Goal: Transaction & Acquisition: Purchase product/service

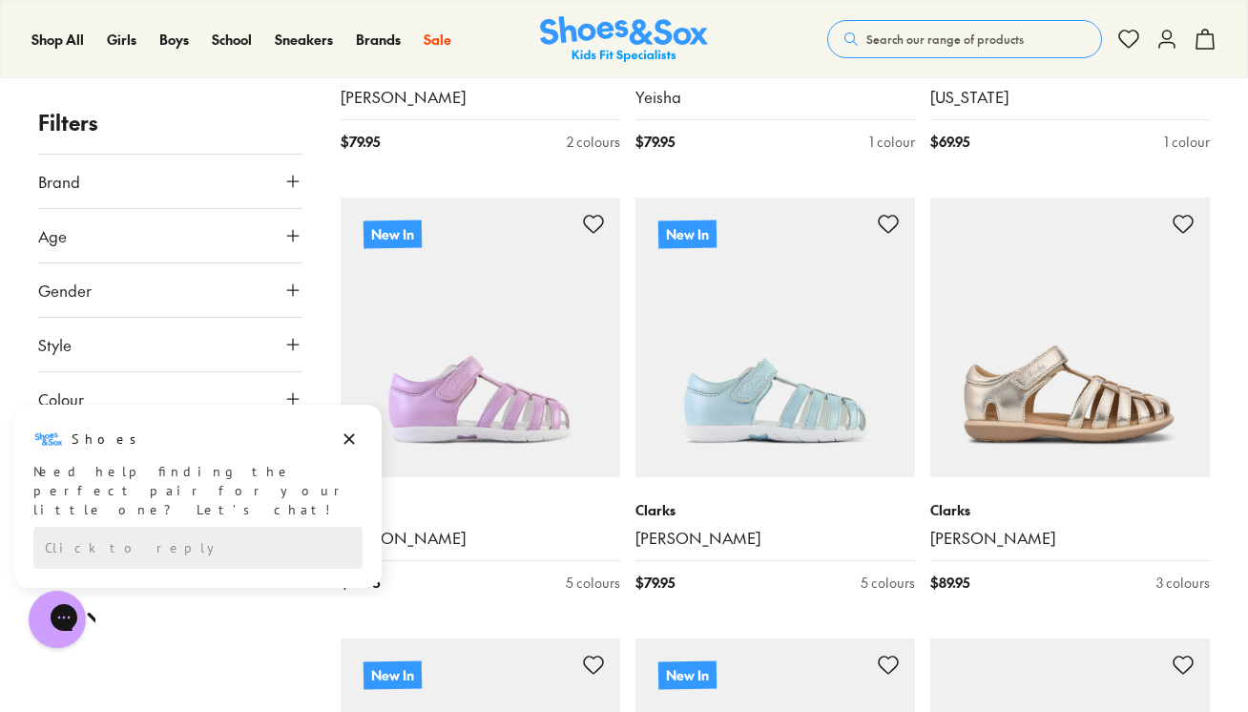
scroll to position [2384, 0]
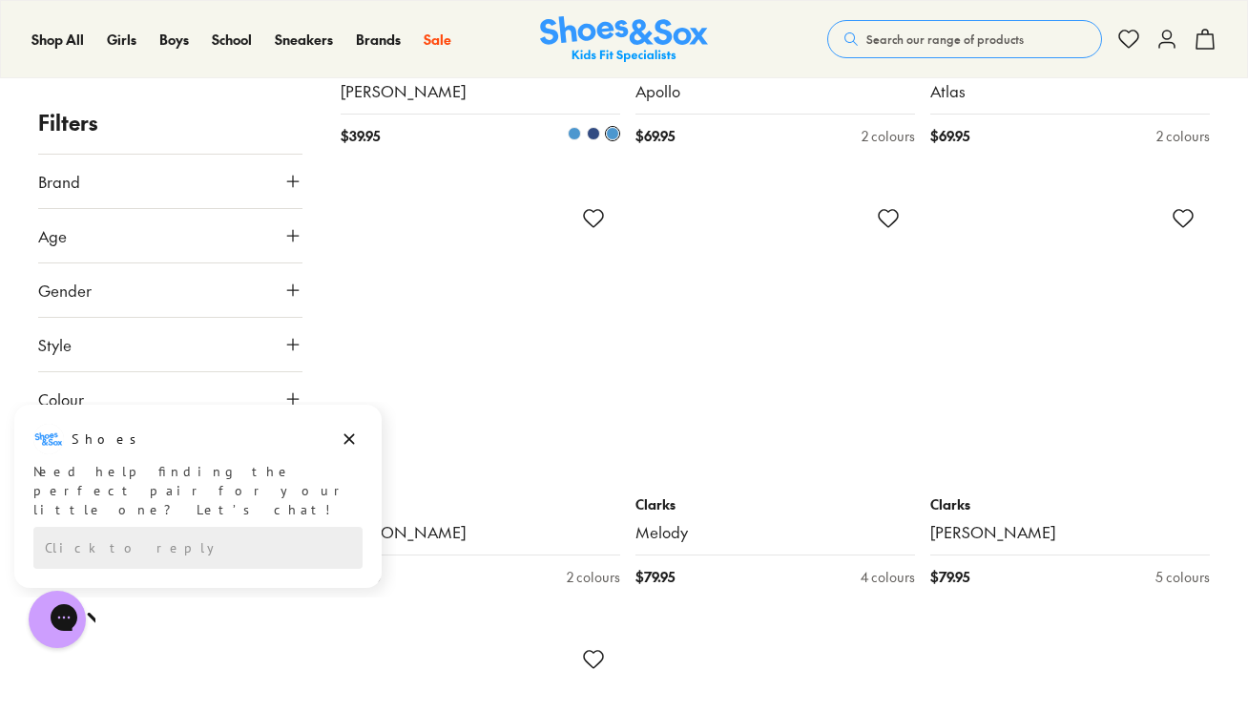
scroll to position [9061, 0]
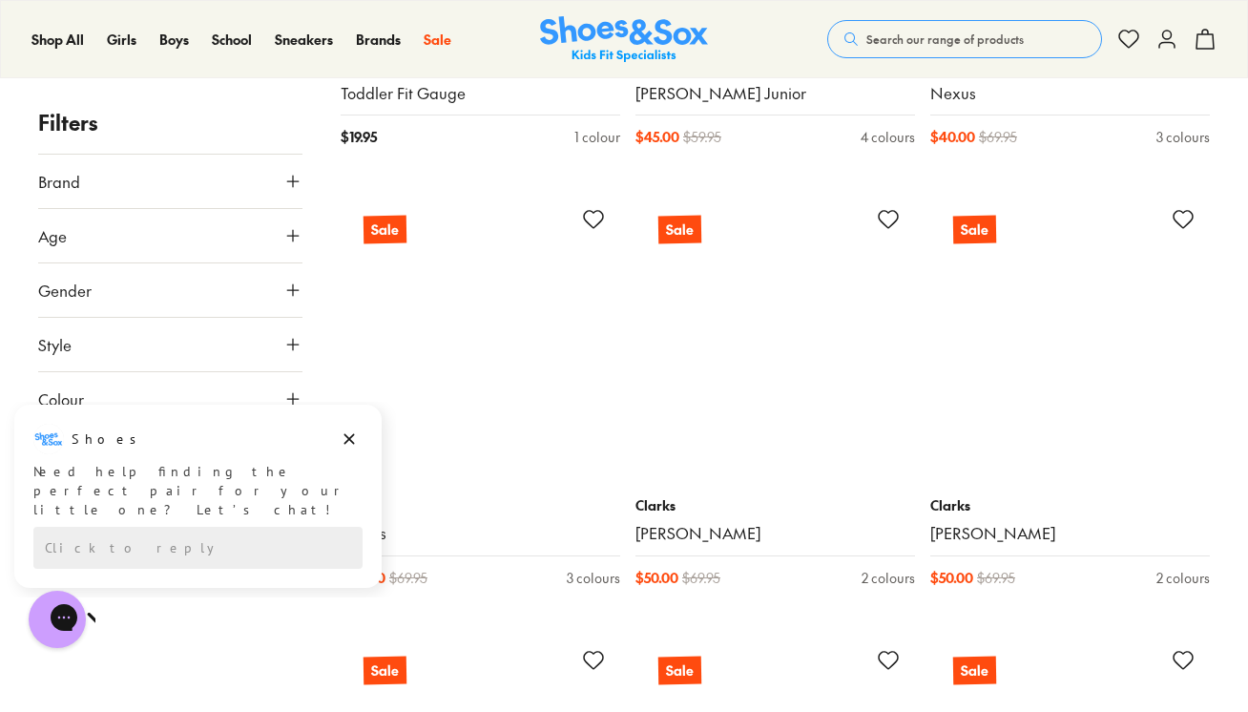
scroll to position [13448, 0]
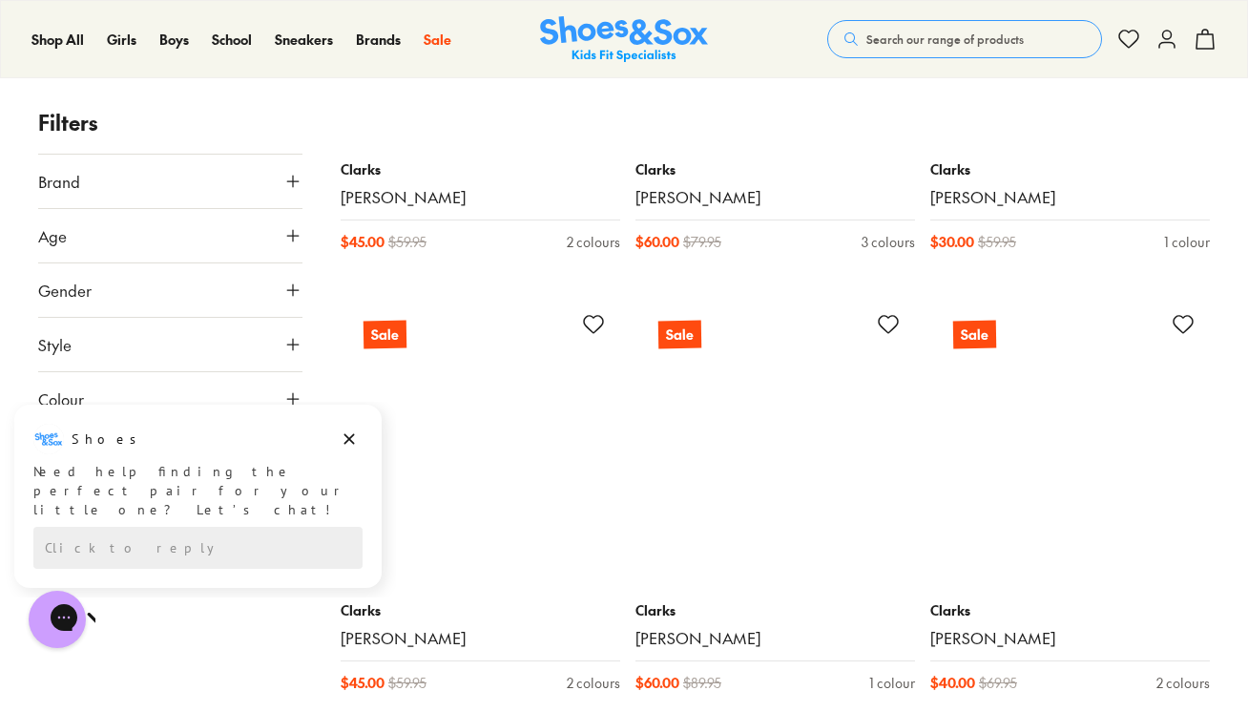
scroll to position [17740, 0]
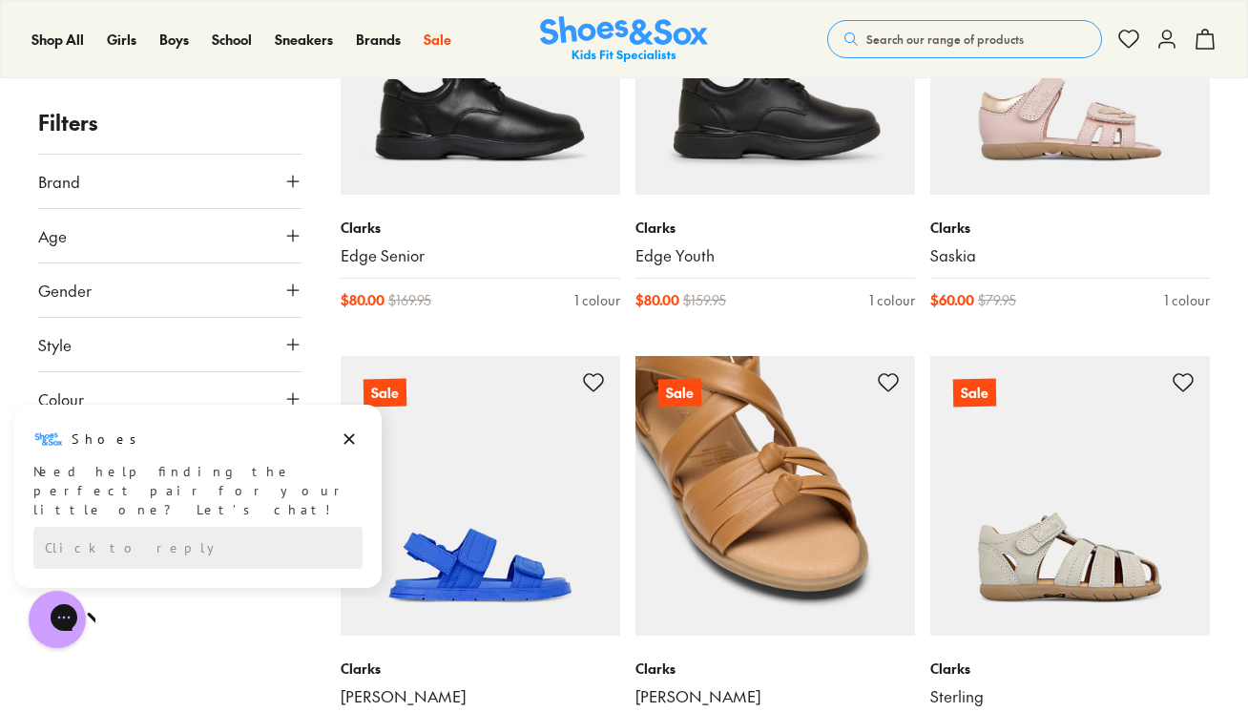
scroll to position [21196, 0]
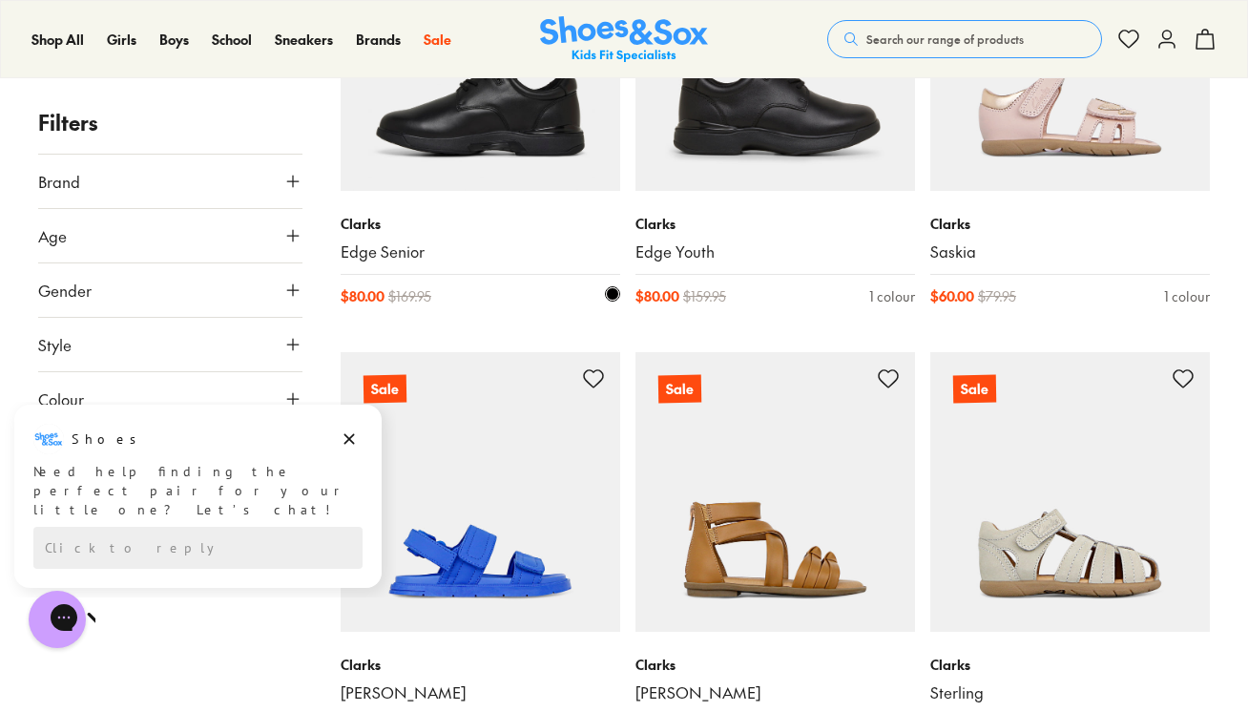
click at [431, 155] on img at bounding box center [479, 50] width 279 height 279
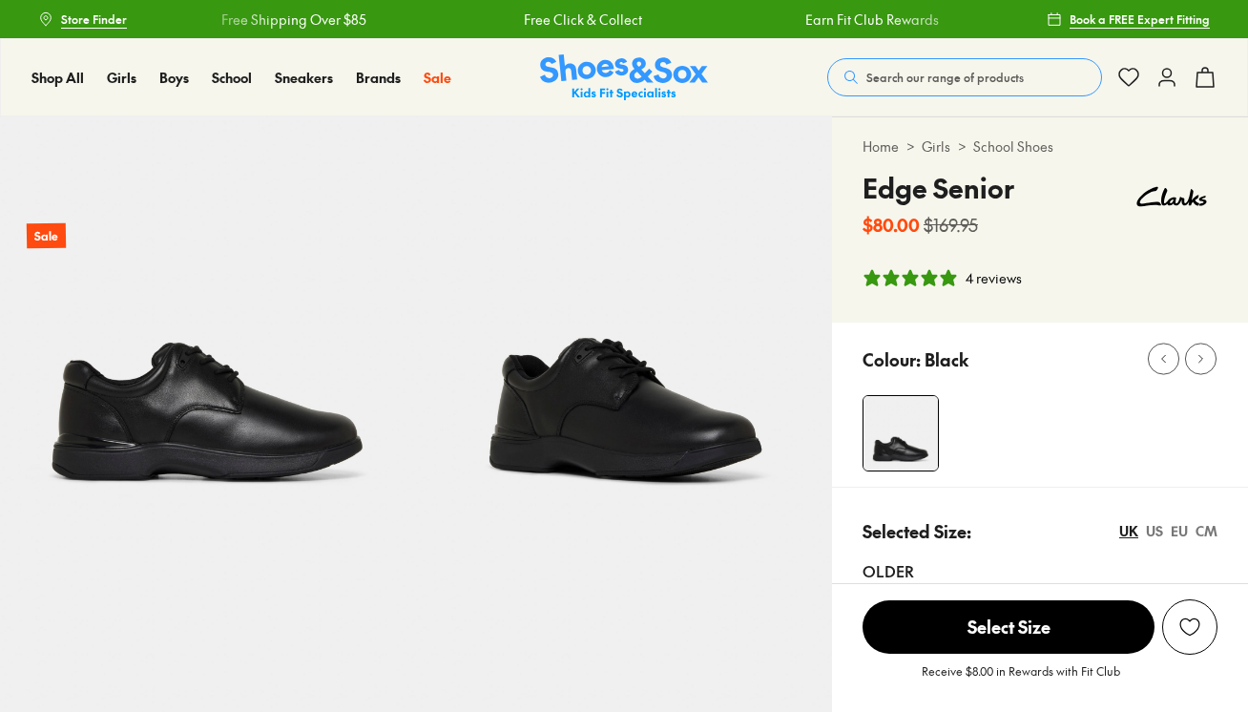
select select "*"
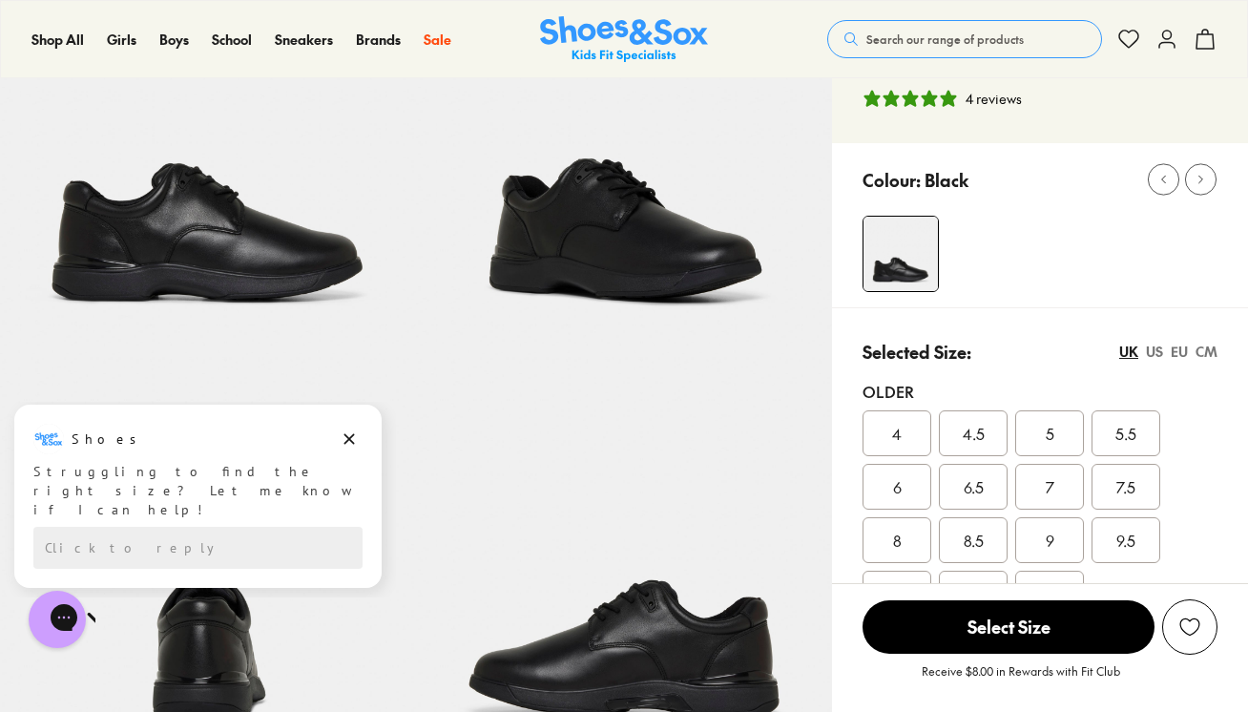
scroll to position [191, 0]
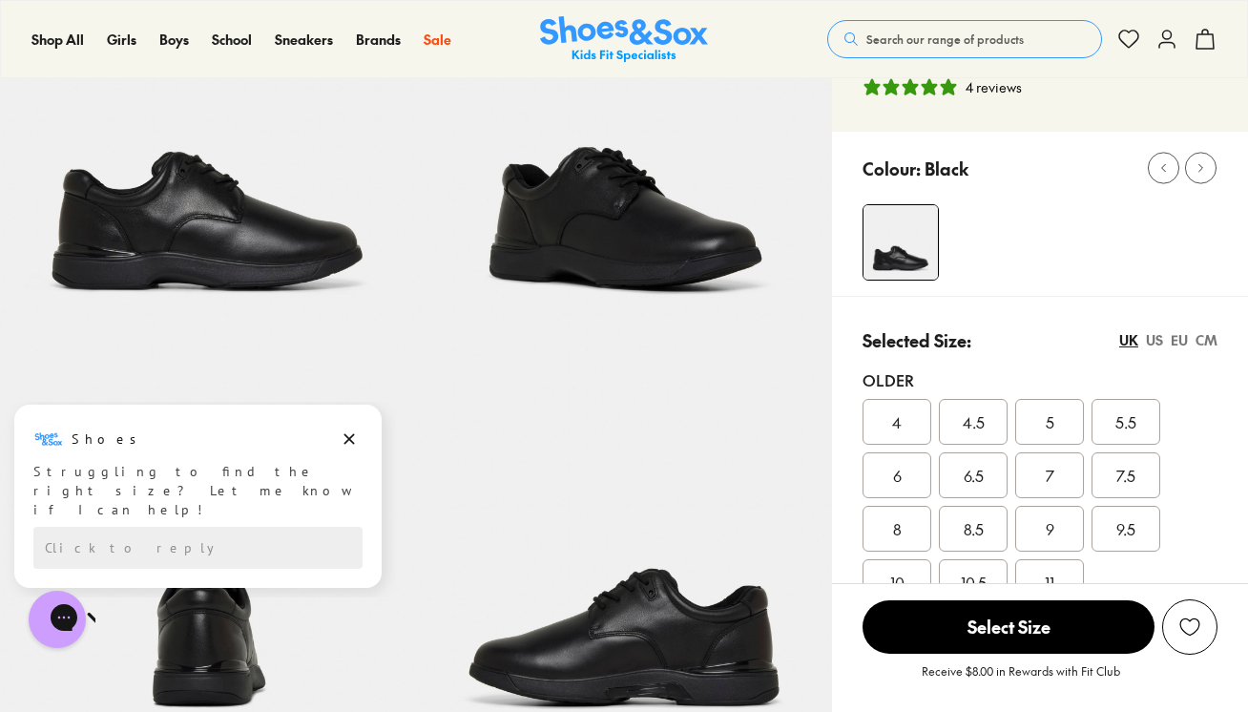
click at [1157, 338] on div "US" at bounding box center [1153, 340] width 17 height 20
click at [1183, 340] on div "EU" at bounding box center [1178, 340] width 17 height 20
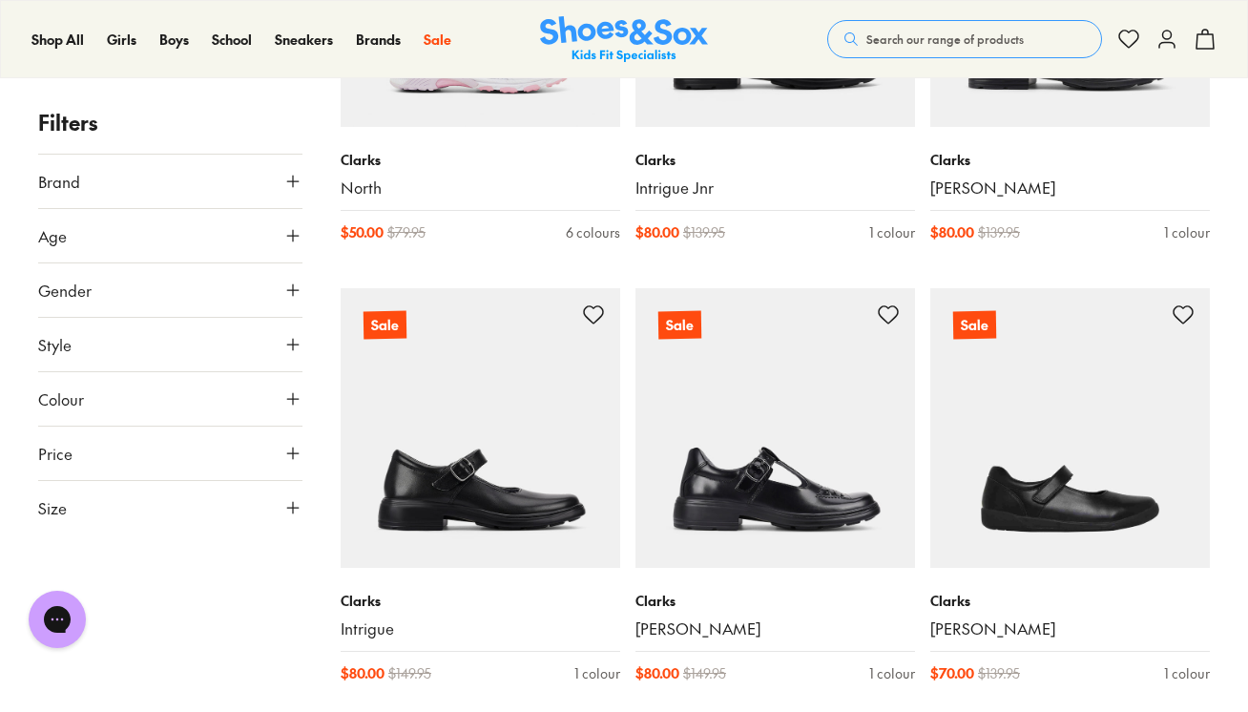
scroll to position [3750, 0]
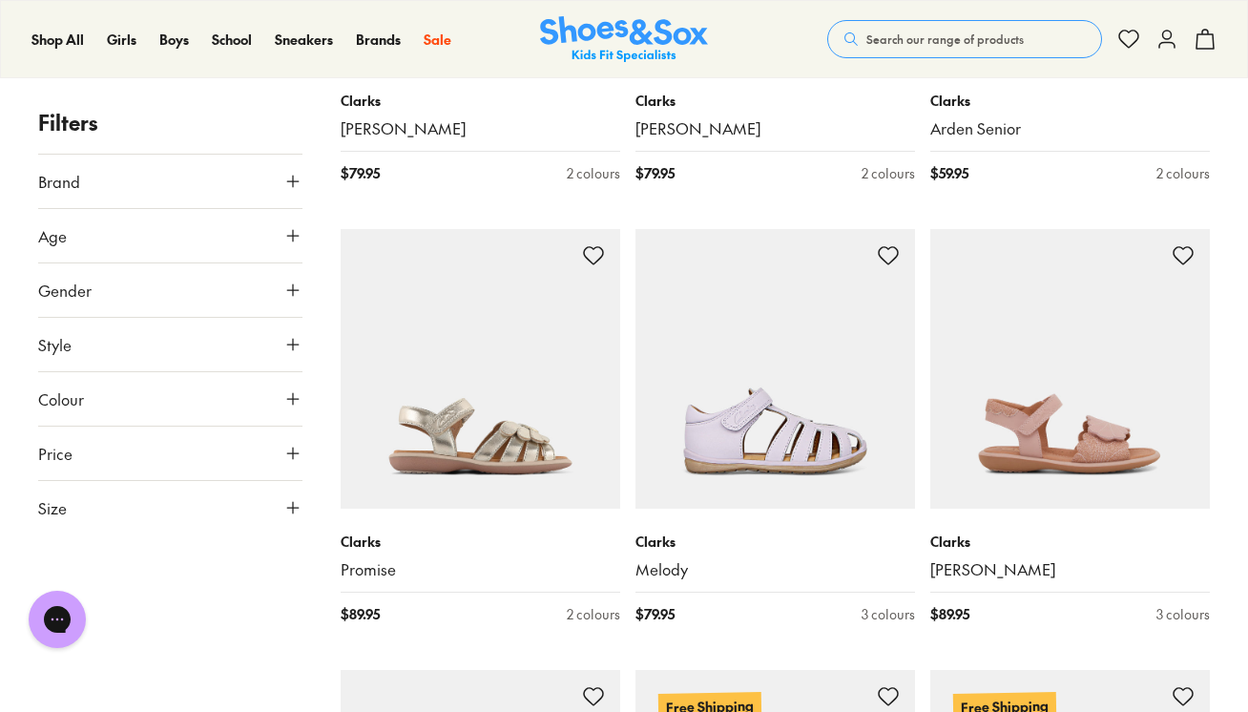
scroll to position [5839, 0]
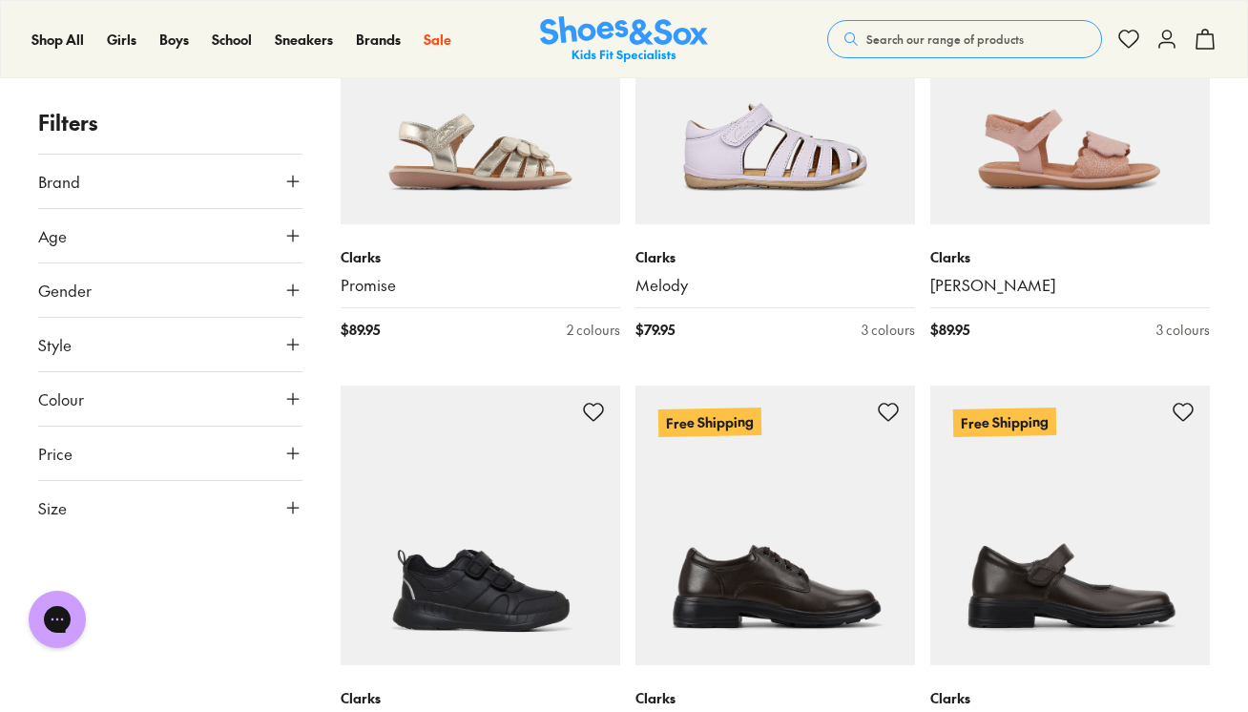
click at [291, 347] on icon at bounding box center [292, 344] width 19 height 19
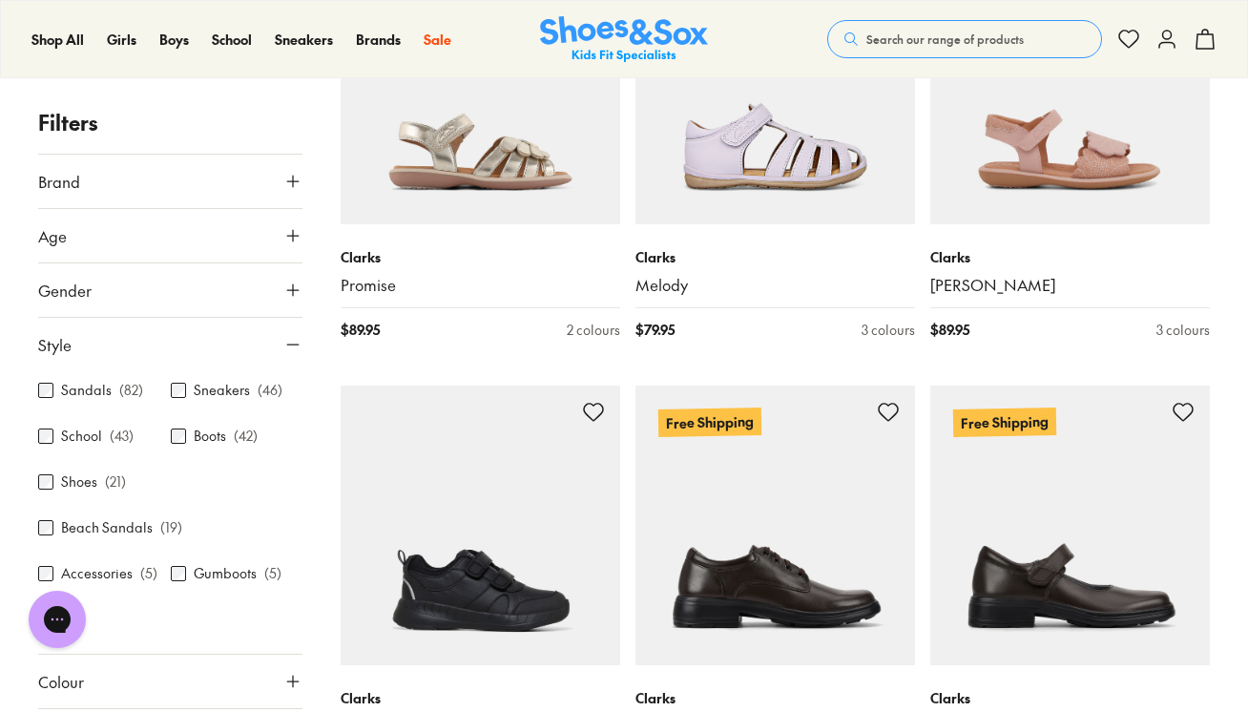
scroll to position [94, 0]
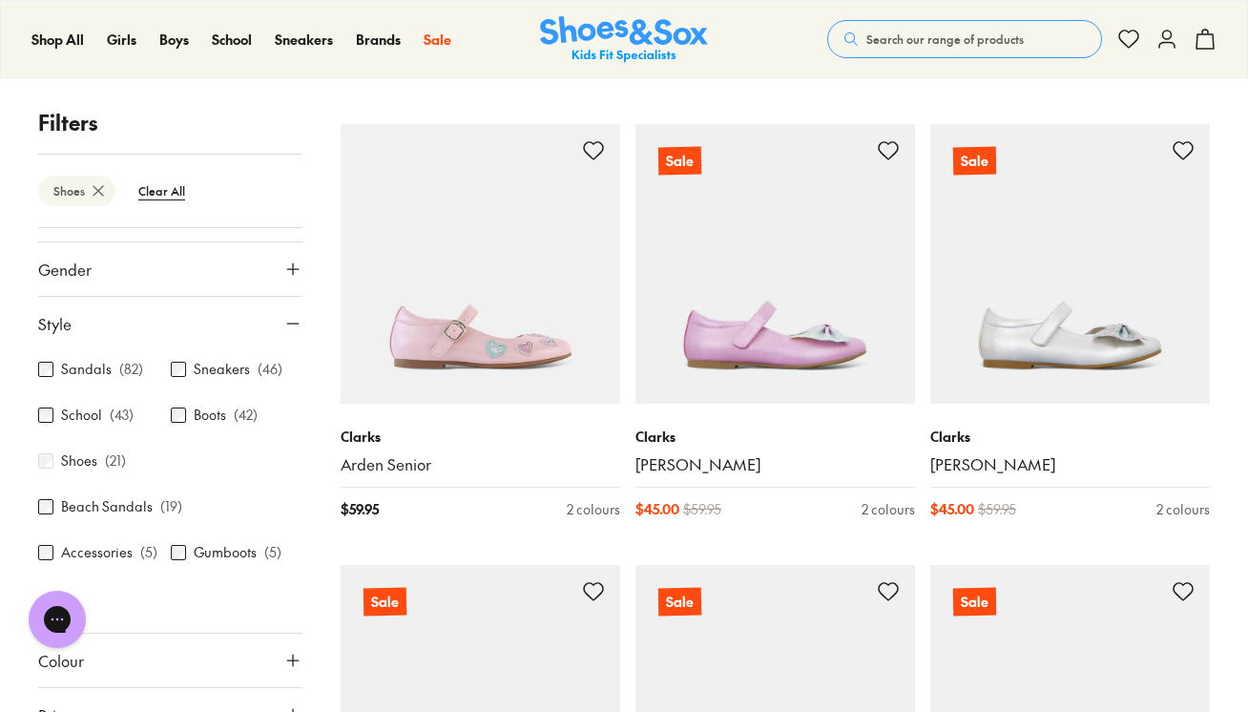
scroll to position [168, 0]
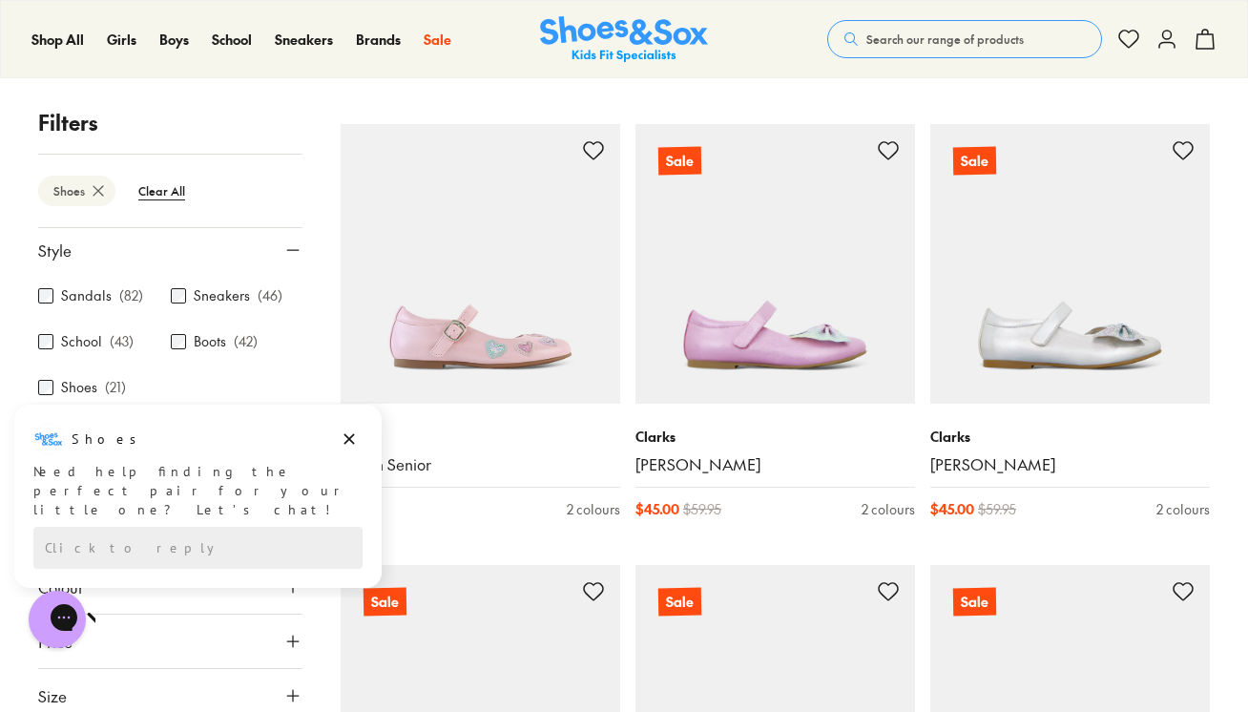
click at [281, 587] on html "Shoes Shoes says: Need help finding the perfect pair for your little one? Let’s…" at bounding box center [198, 495] width 396 height 186
drag, startPoint x: 344, startPoint y: 442, endPoint x: 329, endPoint y: 845, distance: 403.7
click at [344, 442] on icon "Dismiss campaign" at bounding box center [349, 438] width 19 height 23
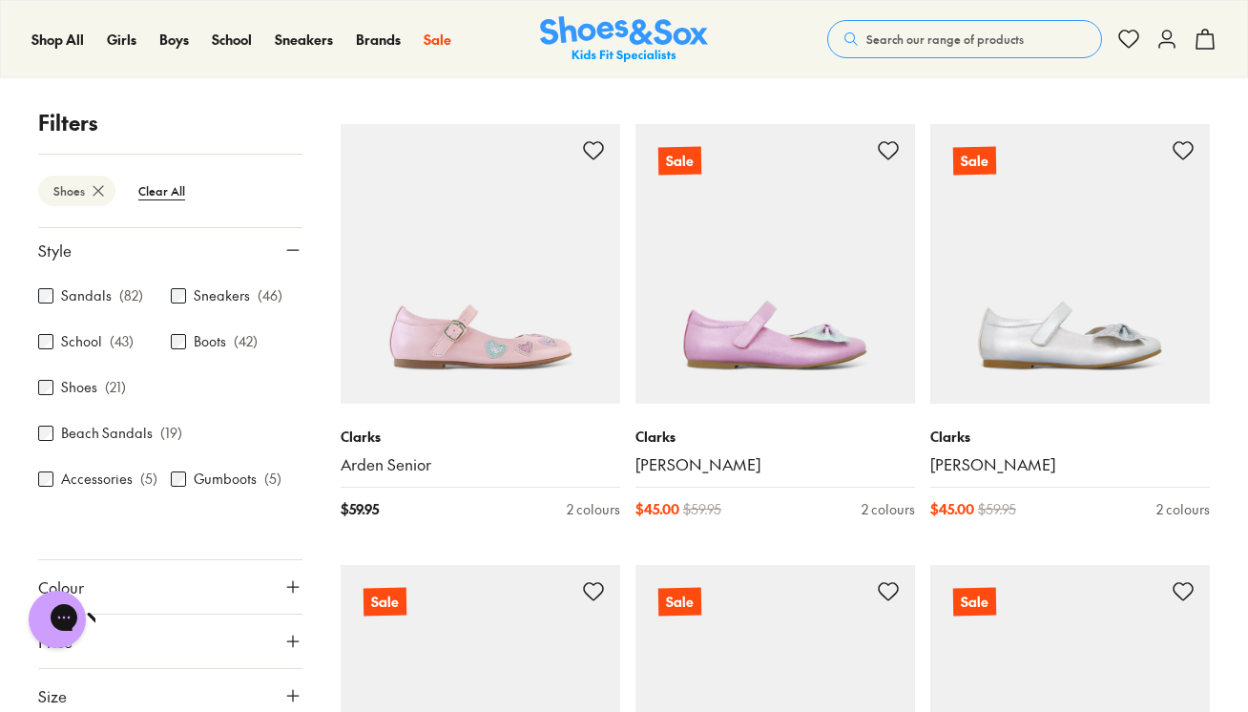
click at [283, 583] on icon at bounding box center [292, 586] width 19 height 19
click at [103, 633] on p "( 3 )" at bounding box center [110, 633] width 16 height 20
drag, startPoint x: 40, startPoint y: 621, endPoint x: 210, endPoint y: 543, distance: 186.9
click at [95, 584] on html "Chat with us" at bounding box center [57, 619] width 76 height 71
click at [152, 588] on button "Colour" at bounding box center [170, 586] width 264 height 53
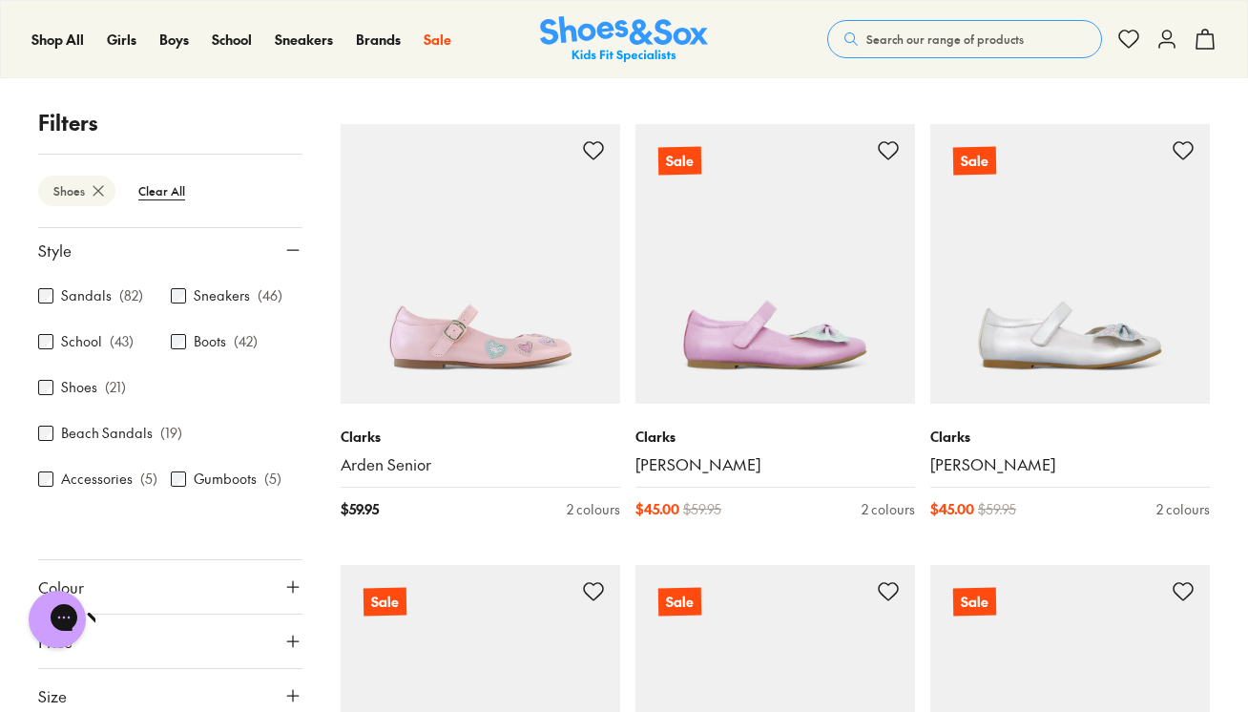
click at [287, 250] on use at bounding box center [292, 250] width 11 height 0
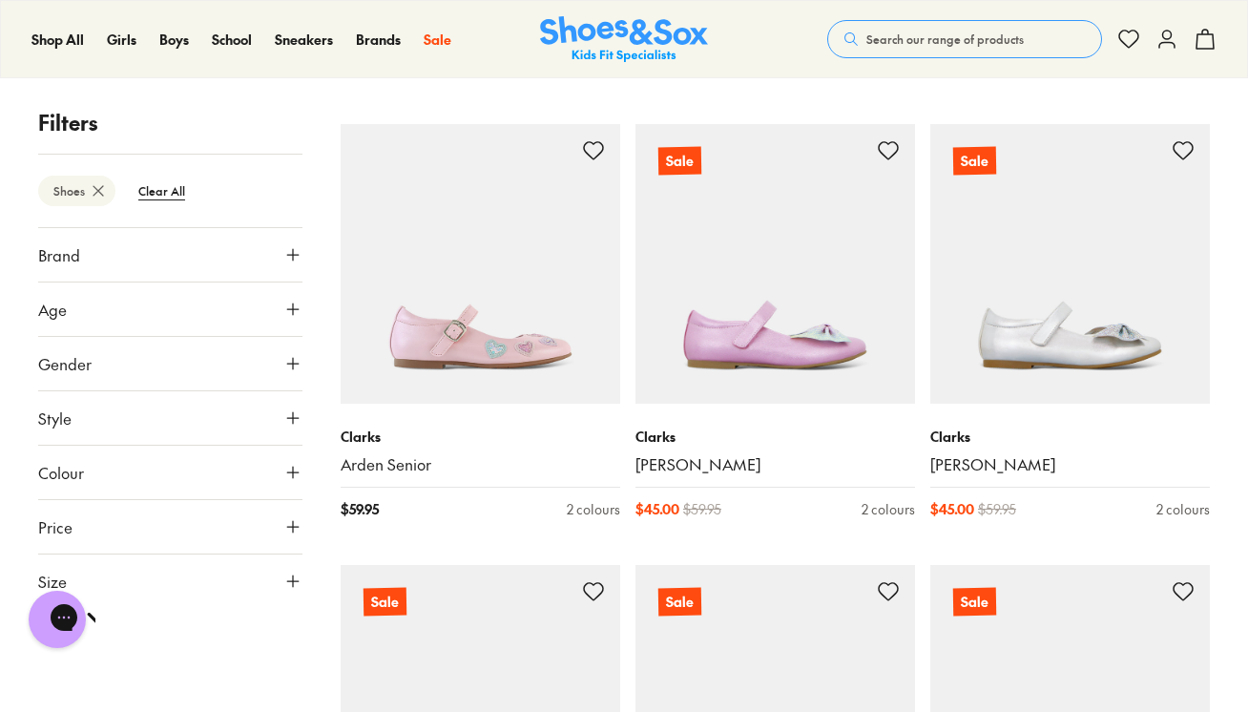
click at [290, 254] on use at bounding box center [292, 254] width 11 height 11
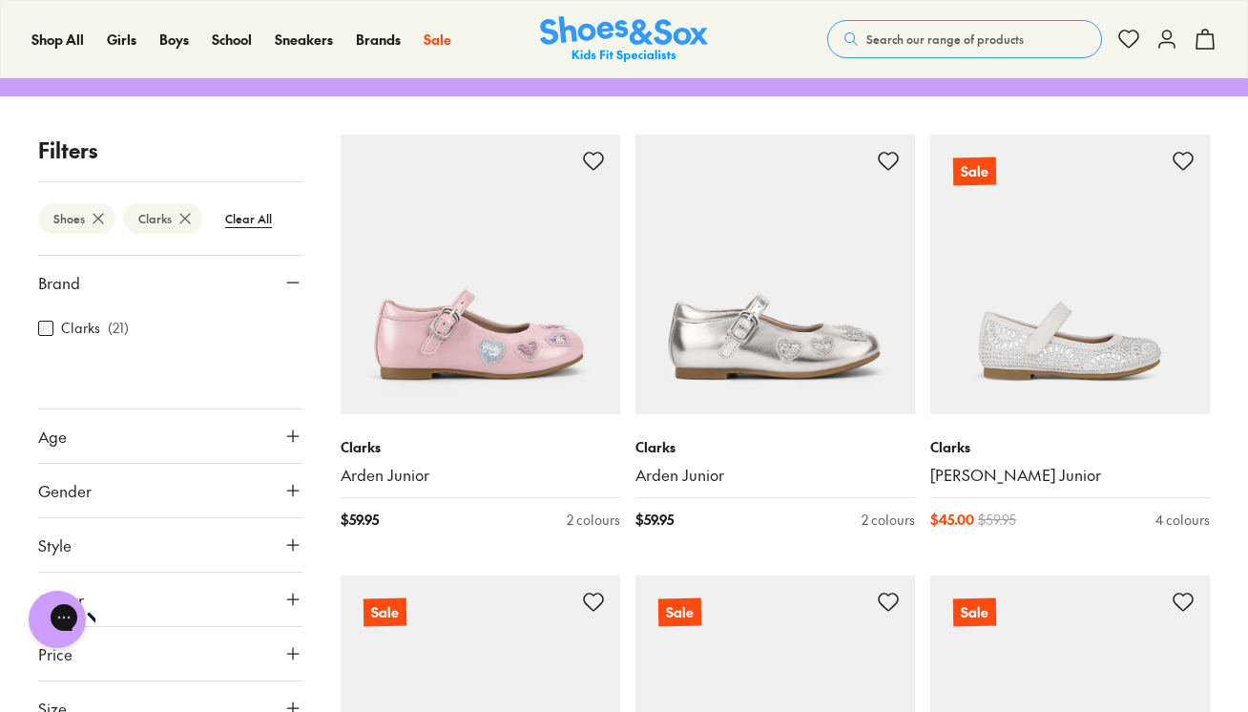
click at [298, 284] on icon at bounding box center [292, 282] width 19 height 19
click at [293, 496] on use at bounding box center [292, 499] width 11 height 11
